Goal: Check status: Check status

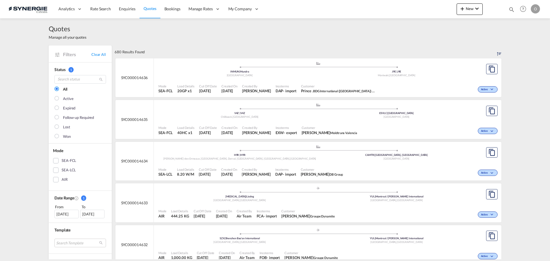
click at [512, 9] on md-icon "icon-magnify" at bounding box center [512, 9] width 6 height 6
click at [419, 12] on select "Bookings Quotes Enquiries" at bounding box center [420, 9] width 27 height 10
select select "Quotes"
click at [407, 4] on select "Bookings Quotes Enquiries" at bounding box center [420, 9] width 27 height 10
paste input "SYC000014547"
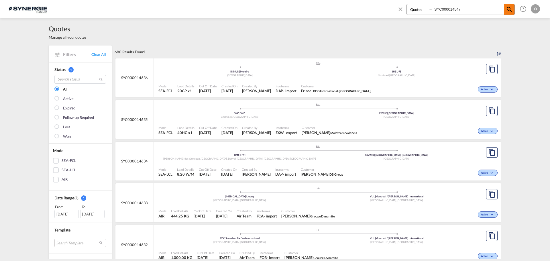
type input "SYC000014547"
click at [506, 9] on span at bounding box center [509, 9] width 10 height 10
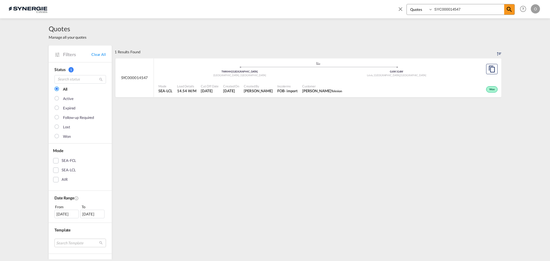
click at [277, 89] on div "FOB" at bounding box center [280, 90] width 7 height 5
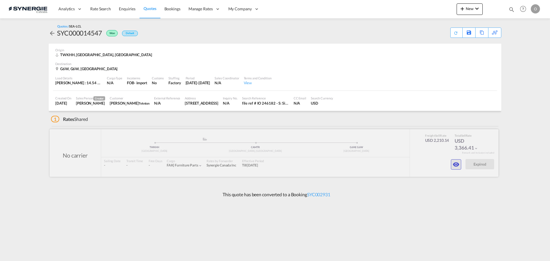
click at [454, 164] on md-icon "icon-eye" at bounding box center [456, 164] width 7 height 7
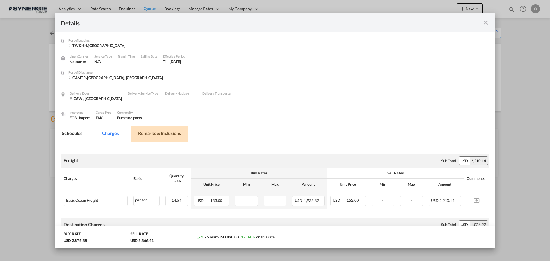
click at [155, 134] on md-tab-item "Remarks & Inclusions" at bounding box center [159, 134] width 56 height 16
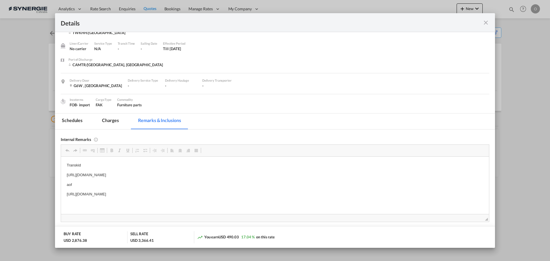
scroll to position [29, 0]
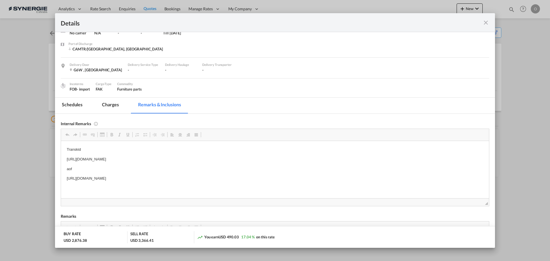
drag, startPoint x: 222, startPoint y: 160, endPoint x: 210, endPoint y: 162, distance: 11.8
drag, startPoint x: 223, startPoint y: 158, endPoint x: 66, endPoint y: 159, distance: 156.7
click at [66, 159] on html "Transkid https://app.frontapp.com/open/msg_1hfxsdfz?key=dM-G5wa9cRYZDkmQkttH1bY…" at bounding box center [275, 164] width 428 height 46
copy p "https://app.frontapp.com/open/msg_1hfxsdfz?key=dM-G5wa9cRYZDkmQkttH1bYJhDC9u9BB"
click at [483, 23] on md-icon "icon-close fg-AAA8AD m-0 cursor" at bounding box center [485, 22] width 7 height 7
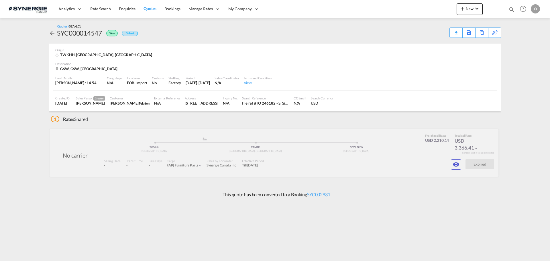
scroll to position [0, 0]
click at [474, 11] on md-icon "icon-chevron-down" at bounding box center [477, 8] width 7 height 7
click at [495, 12] on md-backdrop at bounding box center [275, 130] width 550 height 261
click at [511, 9] on md-icon "icon-magnify" at bounding box center [512, 9] width 6 height 6
click at [464, 11] on input at bounding box center [468, 9] width 71 height 10
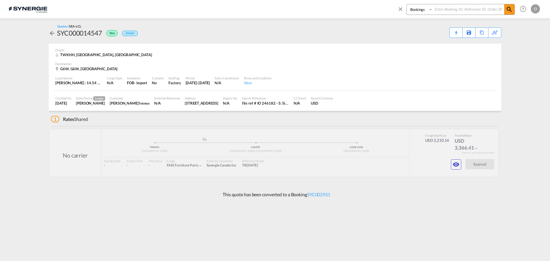
paste input "SYN100039"
type input "SYN100039"
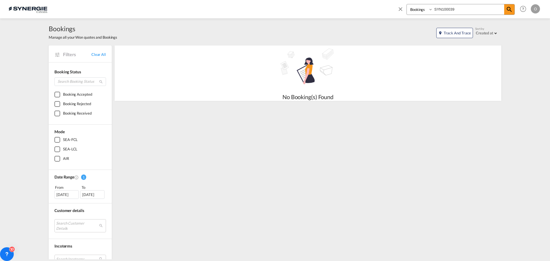
click at [424, 9] on select "Bookings Quotes Enquiries" at bounding box center [420, 9] width 27 height 10
select select "Quotes"
click at [407, 4] on select "Bookings Quotes Enquiries" at bounding box center [420, 9] width 27 height 10
click at [463, 12] on input "SYN100039" at bounding box center [468, 9] width 71 height 10
drag, startPoint x: 468, startPoint y: 8, endPoint x: 345, endPoint y: 11, distance: 122.9
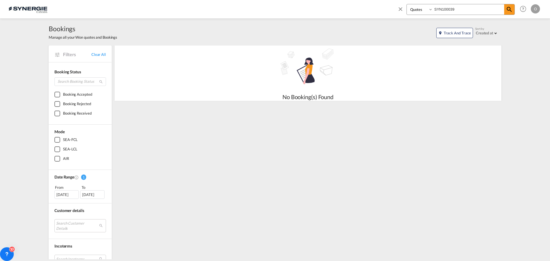
click at [349, 10] on div "Bookings Quotes Enquiries SYN100039 Help Resources Product Release O My Profile…" at bounding box center [275, 9] width 533 height 18
